Goal: Task Accomplishment & Management: Use online tool/utility

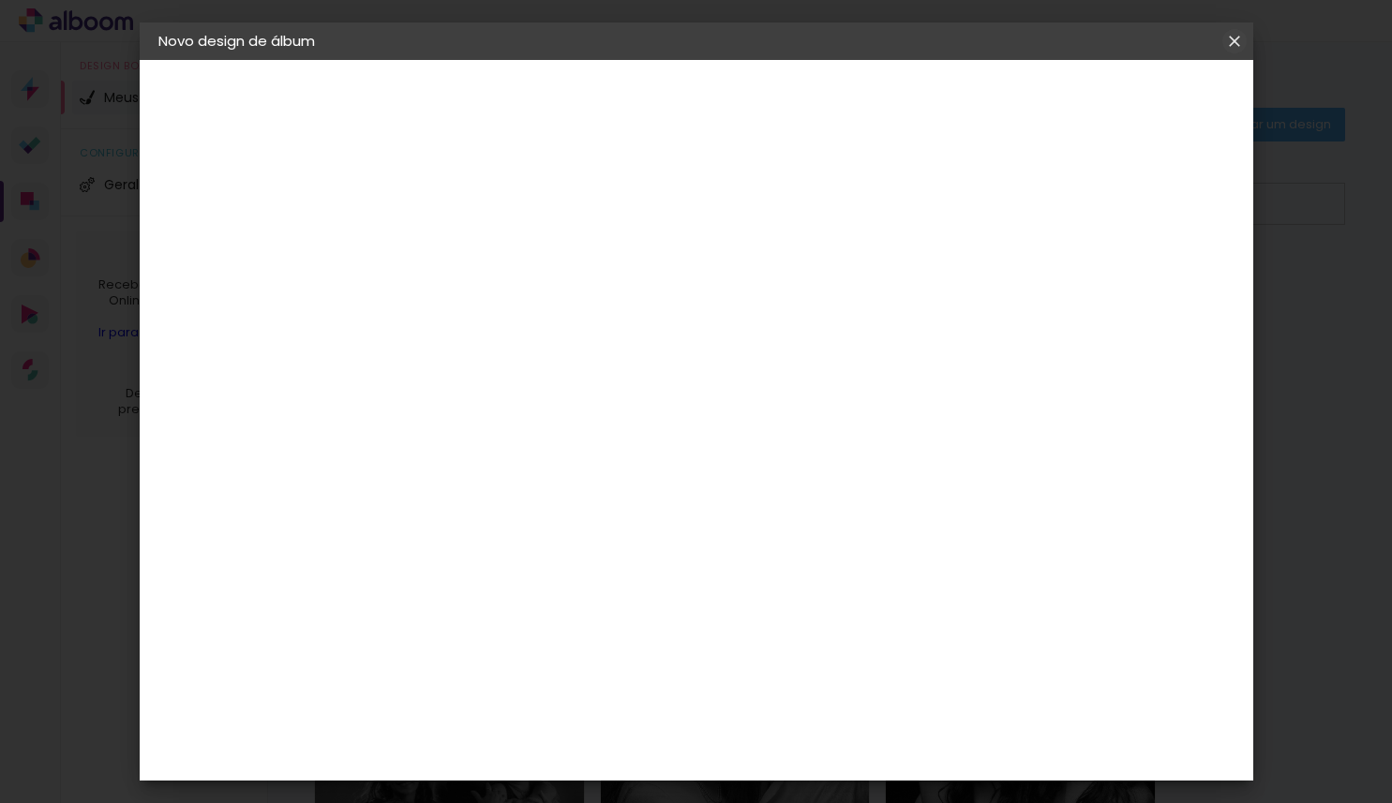
click at [1231, 39] on iron-icon at bounding box center [1234, 41] width 22 height 19
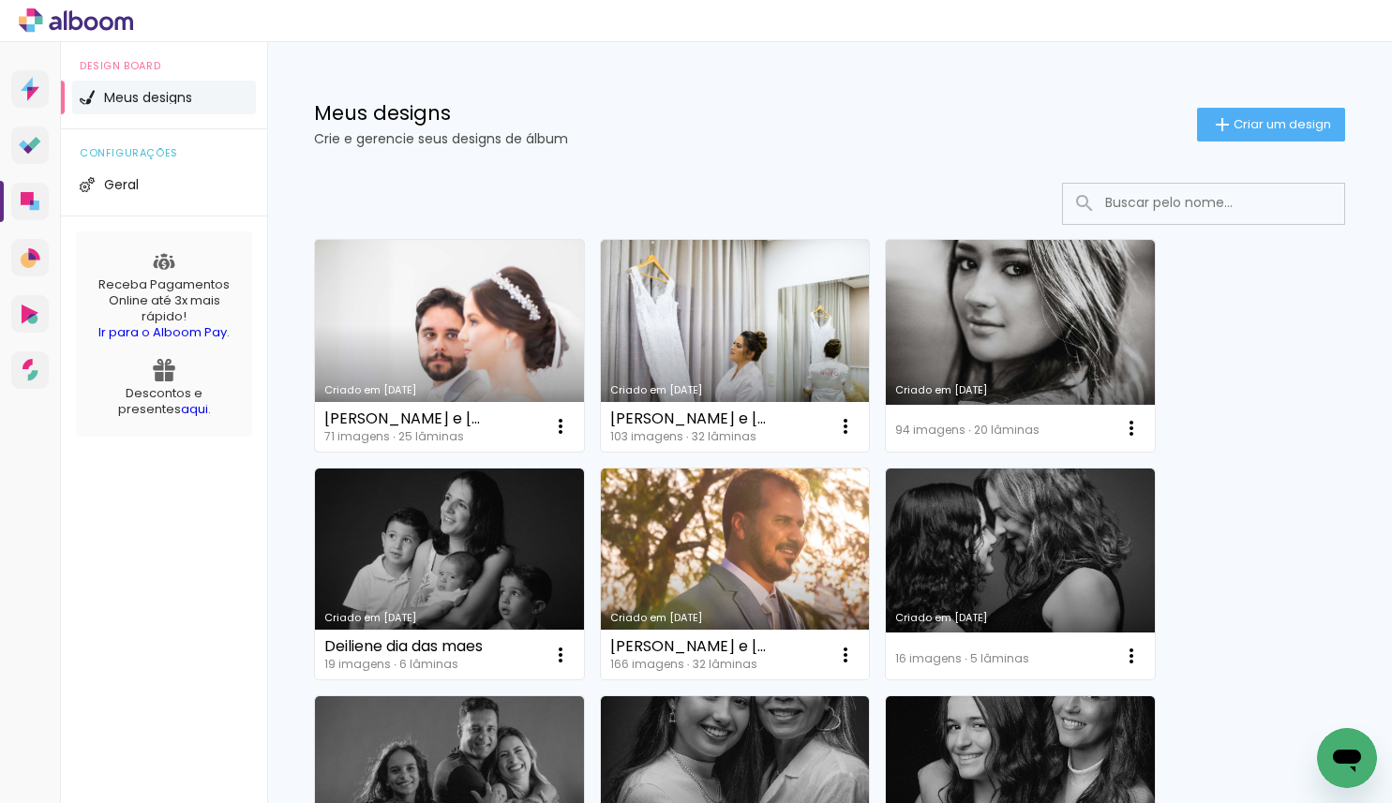
click at [443, 334] on link "Criado em [DATE]" at bounding box center [449, 346] width 269 height 212
